Goal: Transaction & Acquisition: Purchase product/service

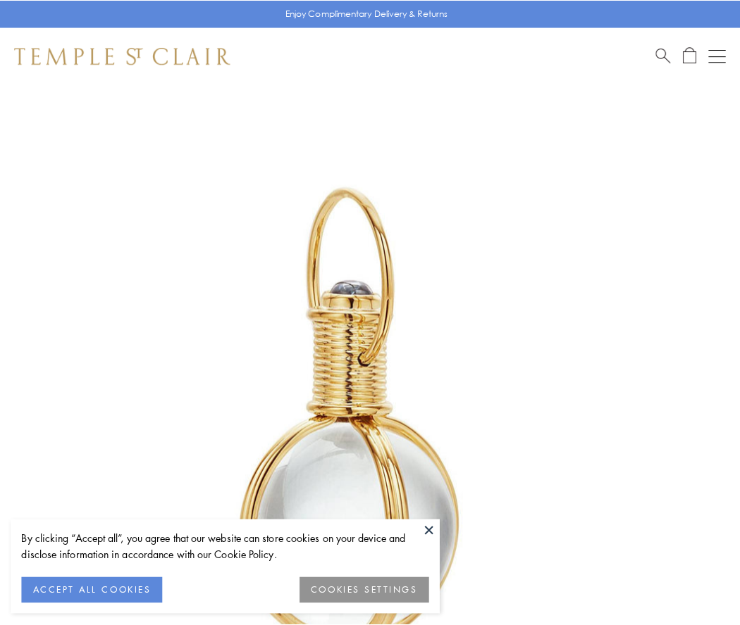
scroll to position [368, 0]
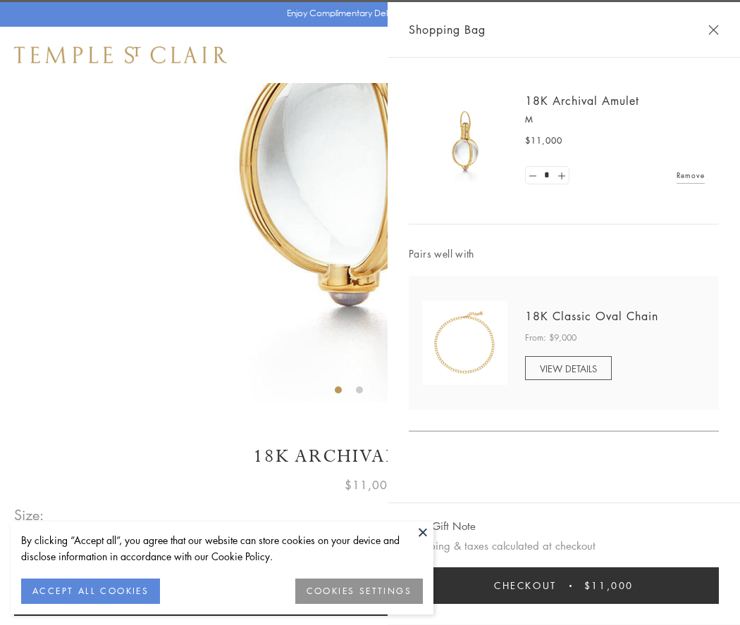
click at [563, 586] on button "Checkout $11,000" at bounding box center [564, 586] width 310 height 37
